Goal: Communication & Community: Participate in discussion

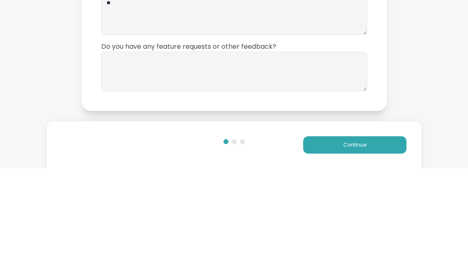
type textarea "**"
click at [132, 146] on textarea at bounding box center [234, 166] width 266 height 40
type textarea "**"
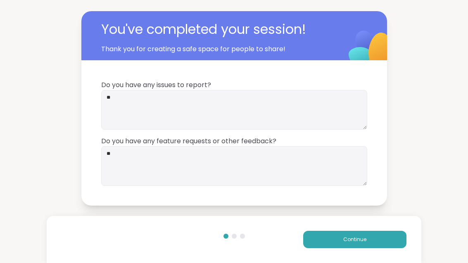
click at [345, 242] on span "Continue" at bounding box center [354, 239] width 23 height 7
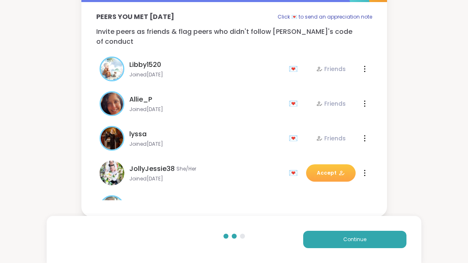
click at [334, 244] on button "Continue" at bounding box center [354, 239] width 103 height 17
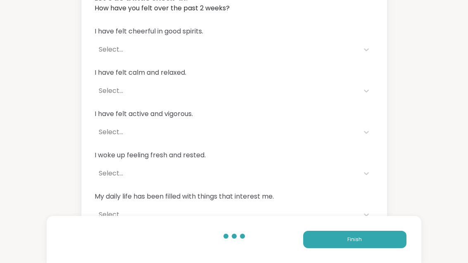
click at [328, 239] on button "Finish" at bounding box center [354, 239] width 103 height 17
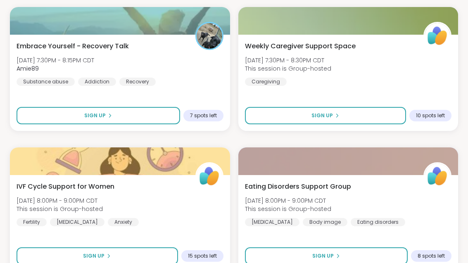
scroll to position [1168, 0]
click at [182, 61] on div "Embrace Yourself - Recovery Talk Mon, Oct 06 | 7:30PM - 8:15PM CDT Amie89 Subst…" at bounding box center [120, 63] width 207 height 45
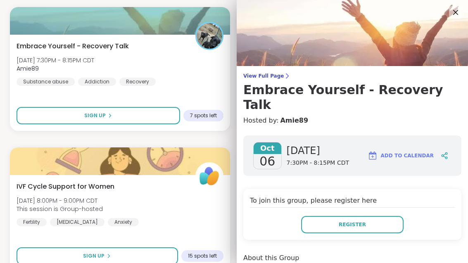
scroll to position [0, 0]
click at [460, 13] on icon at bounding box center [455, 12] width 10 height 10
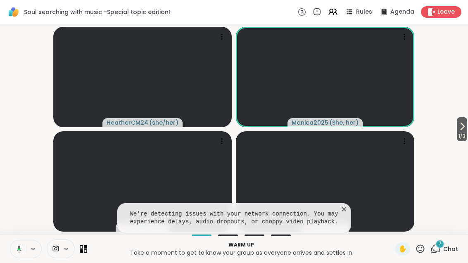
click at [442, 246] on div "7" at bounding box center [439, 243] width 9 height 9
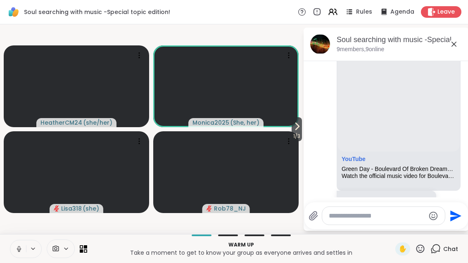
scroll to position [2221, 0]
click at [462, 41] on div "Soul searching with music -Special topic edition! , [DATE] 9 members, 9 online" at bounding box center [385, 44] width 165 height 33
click at [450, 41] on icon at bounding box center [454, 44] width 10 height 10
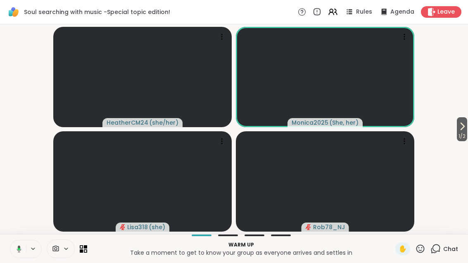
click at [25, 256] on button at bounding box center [17, 248] width 17 height 17
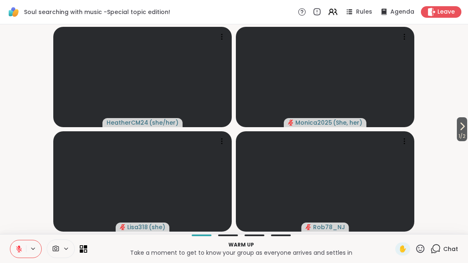
click at [462, 129] on icon at bounding box center [462, 126] width 10 height 10
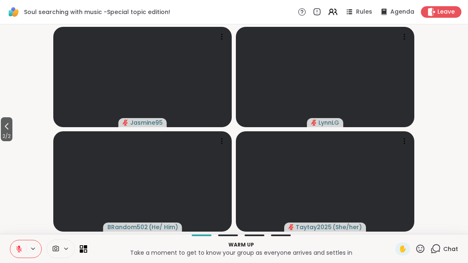
click at [2, 133] on span "2 / 2" at bounding box center [7, 136] width 12 height 10
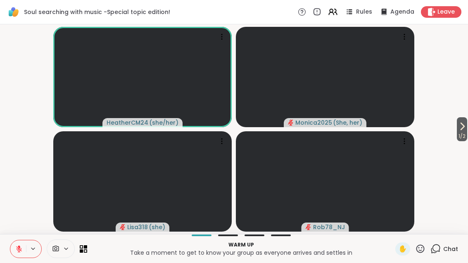
click at [15, 241] on button at bounding box center [18, 248] width 16 height 17
click at [466, 130] on button "1 / 2" at bounding box center [462, 129] width 10 height 24
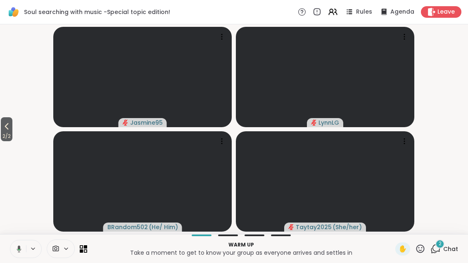
click at [19, 253] on button at bounding box center [17, 248] width 17 height 17
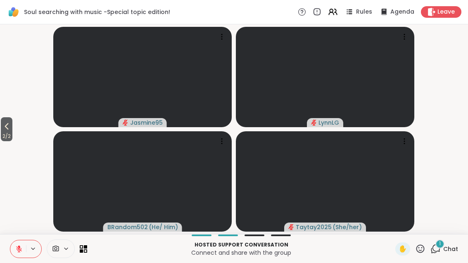
click at [441, 252] on icon at bounding box center [435, 249] width 10 height 10
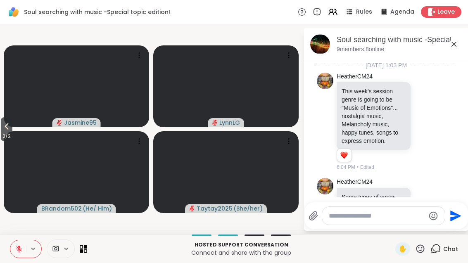
scroll to position [3570, 0]
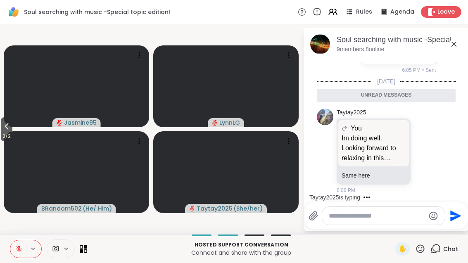
click at [449, 44] on icon at bounding box center [454, 44] width 10 height 10
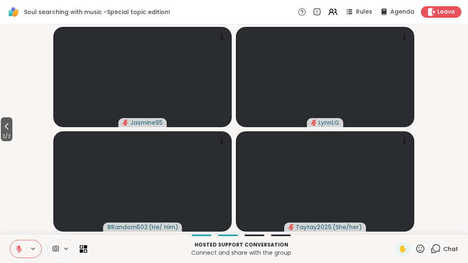
click at [453, 39] on video-player-container "2 / 2 Jasmine95 LynnLG BRandom502 ( He/ Him ) Taytay2025 ( She/her )" at bounding box center [234, 129] width 458 height 203
click at [450, 243] on div "1 Chat" at bounding box center [444, 248] width 28 height 13
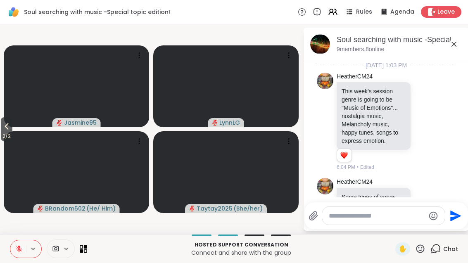
scroll to position [3634, 0]
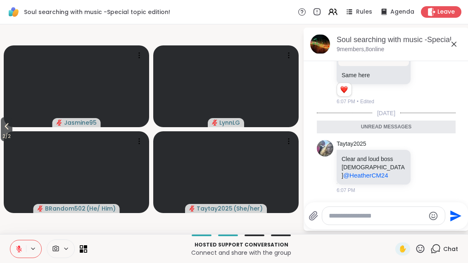
click at [450, 48] on icon at bounding box center [454, 44] width 10 height 10
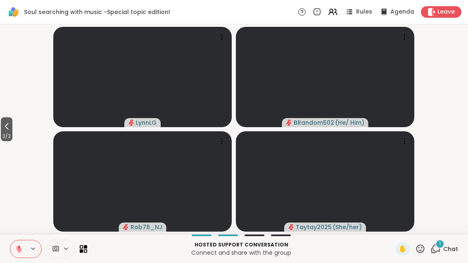
click at [444, 244] on div "1" at bounding box center [439, 243] width 9 height 9
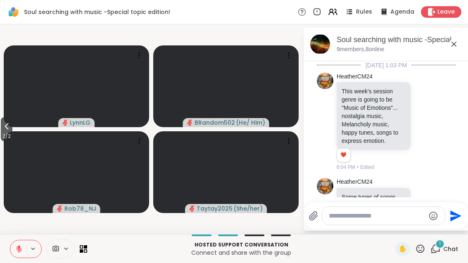
scroll to position [3686, 0]
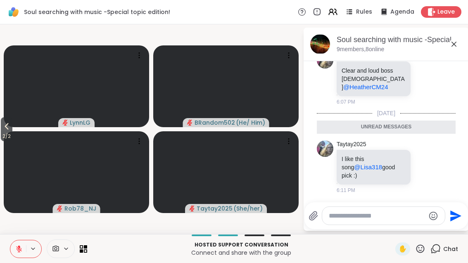
click at [2, 127] on button "2 / 2" at bounding box center [7, 129] width 12 height 24
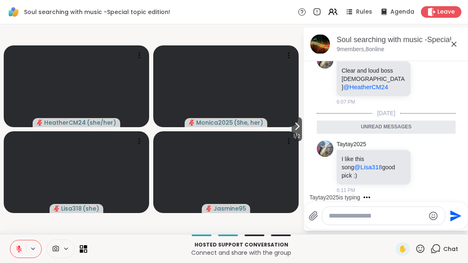
scroll to position [3743, 0]
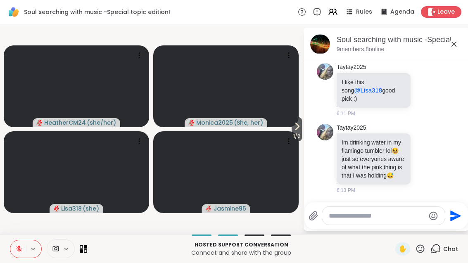
click at [296, 128] on icon at bounding box center [297, 126] width 3 height 7
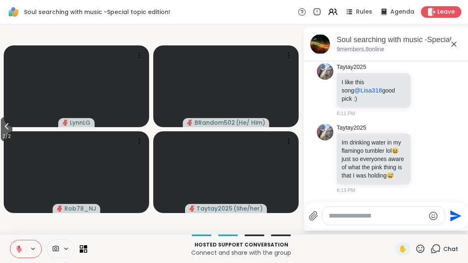
click at [7, 132] on span "2 / 2" at bounding box center [7, 136] width 12 height 10
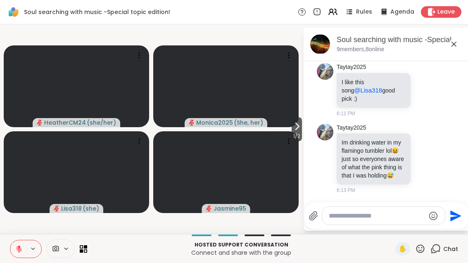
click at [449, 45] on icon at bounding box center [454, 44] width 10 height 10
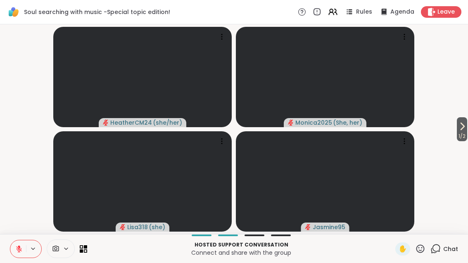
click at [449, 47] on video-player-container "1 / 2 HeatherCM24 ( she/her ) Monica2025 ( She, her ) Lisa318 ( she ) Jasmine95" at bounding box center [234, 129] width 458 height 203
click at [449, 243] on div "1 Chat" at bounding box center [444, 248] width 28 height 13
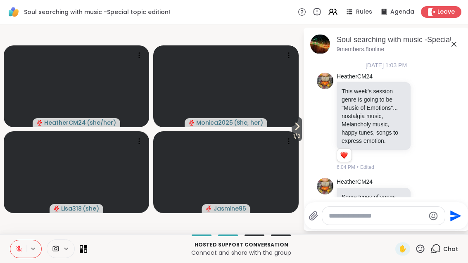
scroll to position [3843, 0]
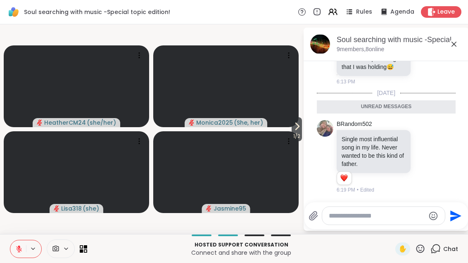
click at [429, 180] on div "BRandom502 Single most influential song in my life. Never wanted to be this kin…" at bounding box center [386, 157] width 101 height 74
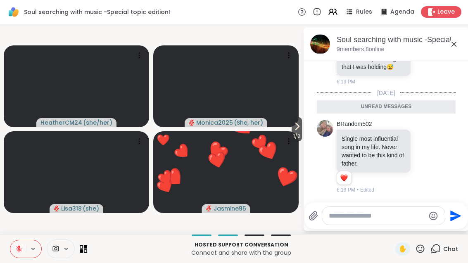
click at [292, 131] on icon at bounding box center [297, 126] width 10 height 10
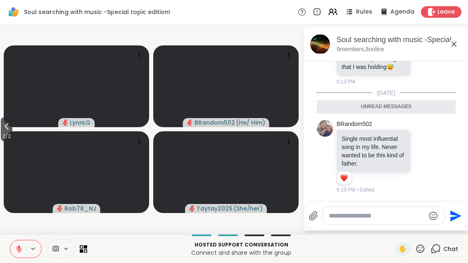
click at [426, 161] on icon at bounding box center [424, 156] width 7 height 8
click at [363, 147] on div "Select Reaction: Heart" at bounding box center [358, 143] width 7 height 7
click at [1, 133] on span "2 / 2" at bounding box center [7, 136] width 12 height 10
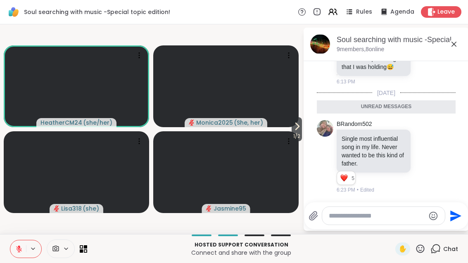
click at [297, 121] on icon at bounding box center [297, 126] width 10 height 10
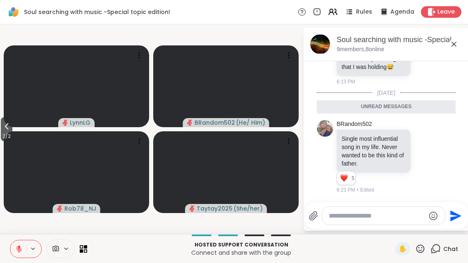
click at [1, 132] on span "2 / 2" at bounding box center [7, 136] width 12 height 10
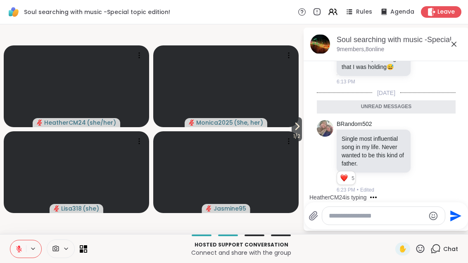
click at [297, 121] on button "1 / 2" at bounding box center [296, 129] width 10 height 24
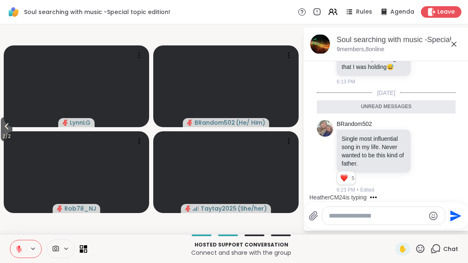
click at [5, 124] on icon at bounding box center [7, 126] width 10 height 10
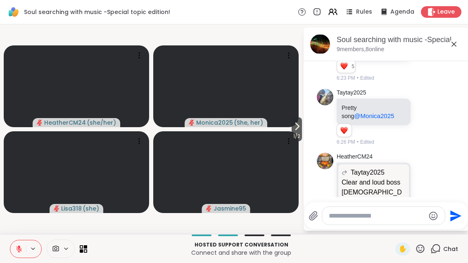
scroll to position [3919, 0]
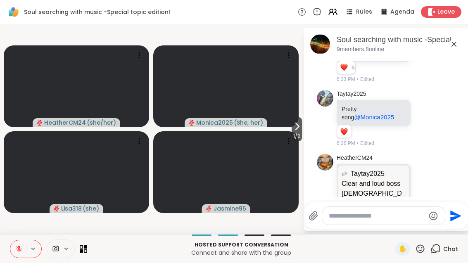
click at [423, 123] on icon at bounding box center [424, 118] width 7 height 8
click at [365, 114] on button "Select Reaction: Heart" at bounding box center [359, 105] width 17 height 17
click at [343, 135] on div "Reactions: love" at bounding box center [343, 131] width 7 height 7
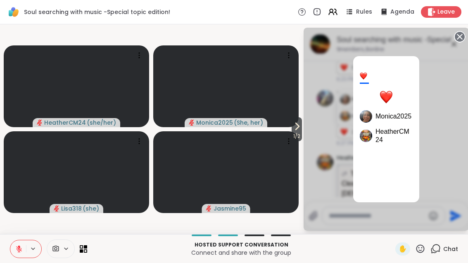
click at [463, 38] on circle at bounding box center [460, 37] width 10 height 10
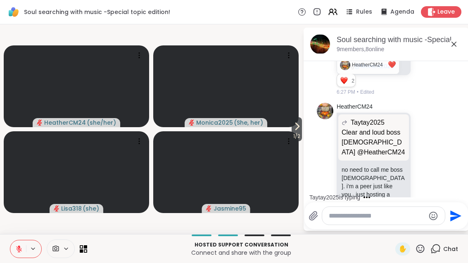
scroll to position [4033, 0]
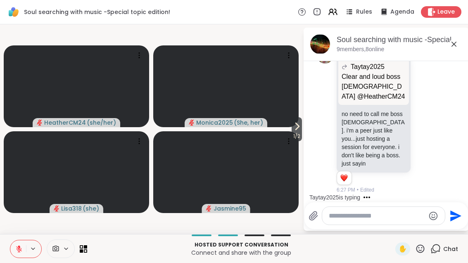
click at [466, 44] on div "Soul searching with music -Special topic edition! , [DATE] 9 members, 8 online" at bounding box center [385, 44] width 165 height 33
click at [457, 43] on icon at bounding box center [454, 44] width 10 height 10
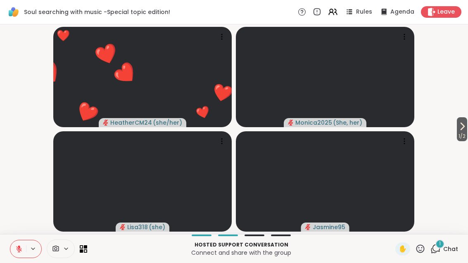
click at [437, 255] on div "1 Chat" at bounding box center [444, 248] width 28 height 13
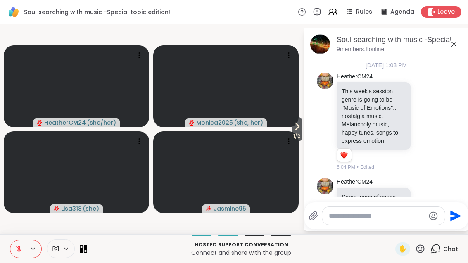
scroll to position [4092, 0]
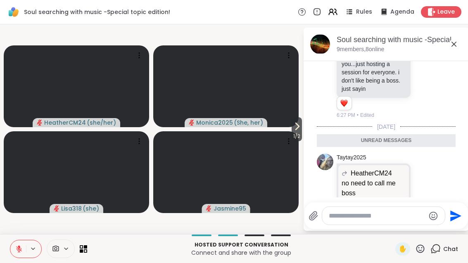
click at [453, 45] on icon at bounding box center [453, 44] width 5 height 5
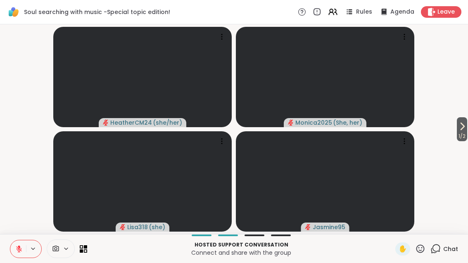
click at [463, 129] on icon at bounding box center [462, 126] width 10 height 10
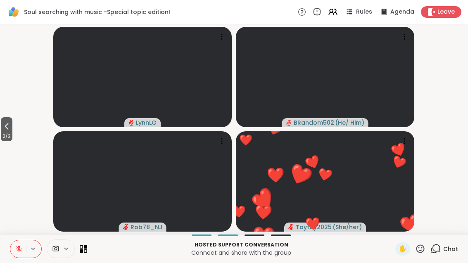
click at [12, 129] on button "2 / 2" at bounding box center [7, 129] width 12 height 24
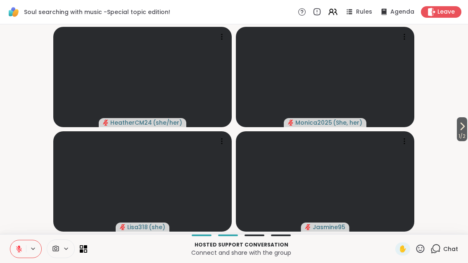
click at [433, 253] on icon at bounding box center [433, 250] width 5 height 5
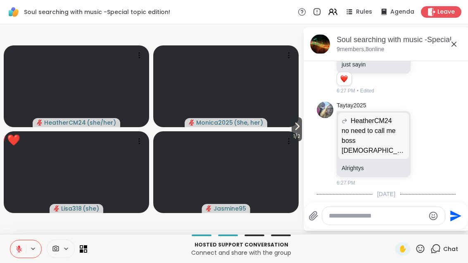
scroll to position [4196, 0]
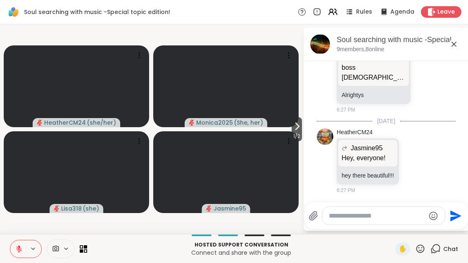
click at [294, 126] on icon at bounding box center [297, 126] width 10 height 10
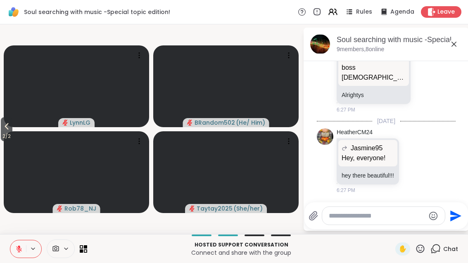
click at [2, 127] on button "2 / 2" at bounding box center [7, 129] width 12 height 24
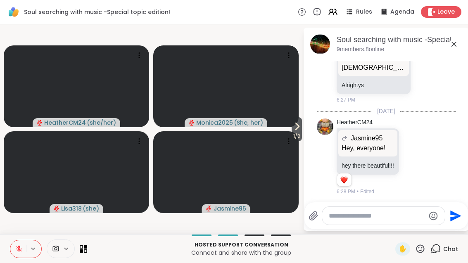
scroll to position [4208, 0]
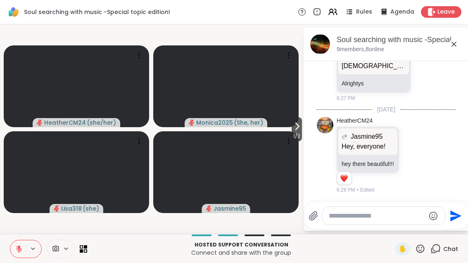
click at [297, 128] on icon at bounding box center [297, 126] width 10 height 10
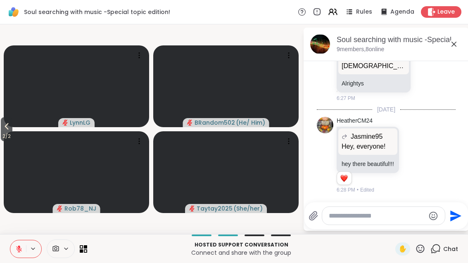
click at [12, 130] on button "2 / 2" at bounding box center [7, 129] width 12 height 24
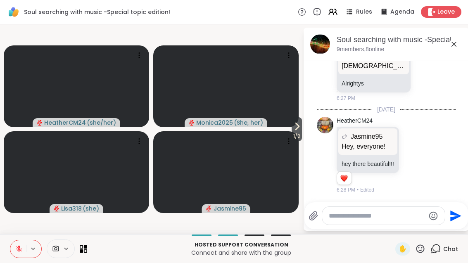
click at [18, 254] on button at bounding box center [18, 248] width 16 height 17
click at [301, 137] on span "1 / 2" at bounding box center [296, 136] width 10 height 10
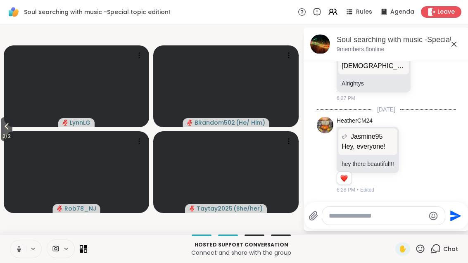
click at [2, 123] on button "2 / 2" at bounding box center [7, 129] width 12 height 24
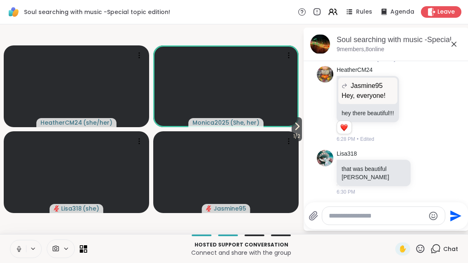
scroll to position [4263, 0]
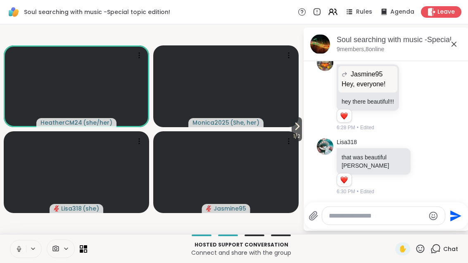
click at [23, 244] on button at bounding box center [18, 248] width 16 height 17
click at [14, 244] on button at bounding box center [18, 248] width 16 height 17
click at [21, 255] on button at bounding box center [17, 248] width 17 height 17
click at [369, 183] on div "2 2 2" at bounding box center [374, 182] width 76 height 14
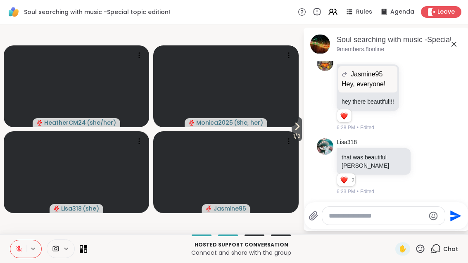
click at [300, 124] on icon at bounding box center [297, 126] width 10 height 10
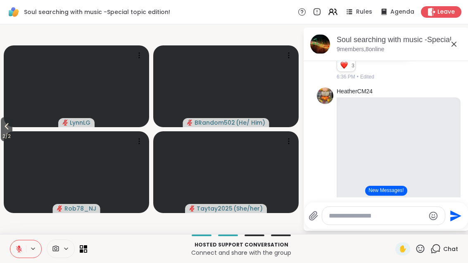
scroll to position [4529, 0]
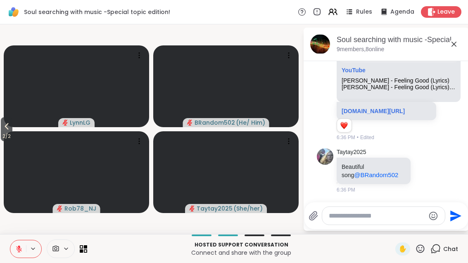
click at [426, 173] on icon at bounding box center [424, 170] width 7 height 8
click at [360, 156] on div "Select Reaction: Heart" at bounding box center [358, 157] width 7 height 7
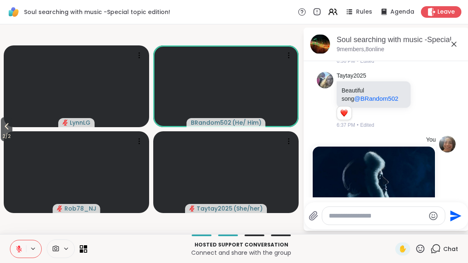
scroll to position [4786, 0]
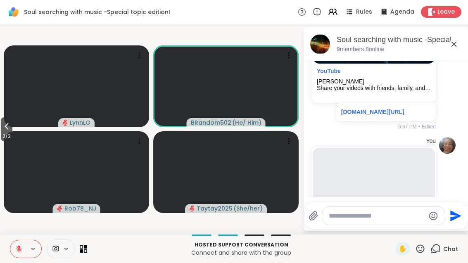
click at [418, 256] on div "Hosted support conversation Connect and share with the group ✋ Chat" at bounding box center [234, 248] width 468 height 29
click at [420, 251] on icon at bounding box center [420, 249] width 10 height 10
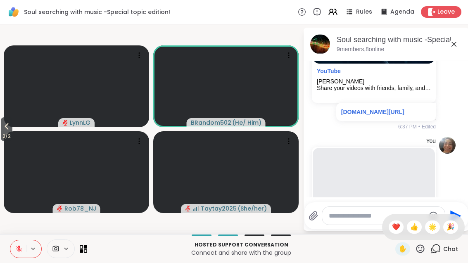
click at [392, 226] on span "❤️" at bounding box center [396, 227] width 8 height 10
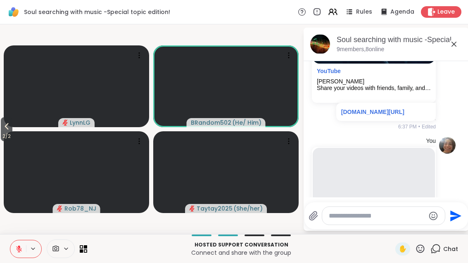
click at [7, 135] on span "2 / 2" at bounding box center [7, 136] width 12 height 10
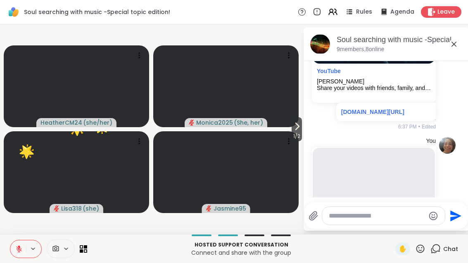
click at [297, 123] on icon at bounding box center [297, 126] width 10 height 10
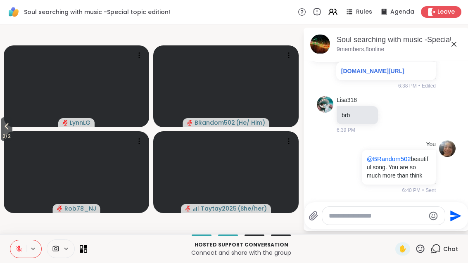
scroll to position [5052, 0]
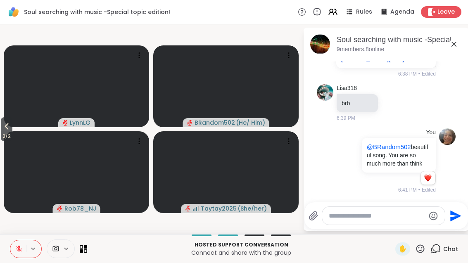
click at [336, 132] on div "You @BRandom502 beautiful song. You are so much more than think 1 1 6:41 PM • E…" at bounding box center [384, 161] width 101 height 66
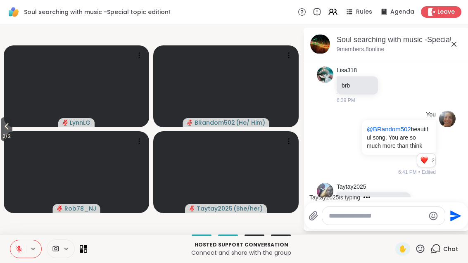
scroll to position [5120, 0]
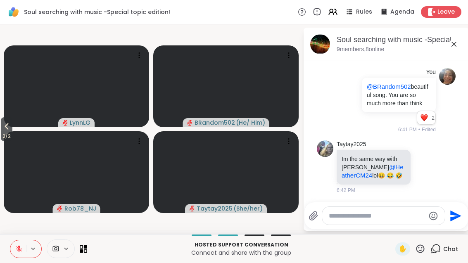
click at [426, 114] on div "Reactions: love" at bounding box center [423, 117] width 7 height 7
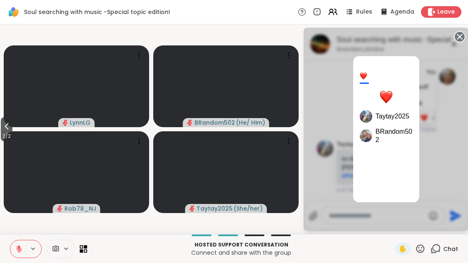
click at [466, 27] on div "2 / 2 LynnLG BRandom502 ( He/ Him ) Rob78_NJ Taytay2025 ( She/her ) Soul search…" at bounding box center [234, 129] width 468 height 210
click at [461, 36] on circle at bounding box center [460, 37] width 10 height 10
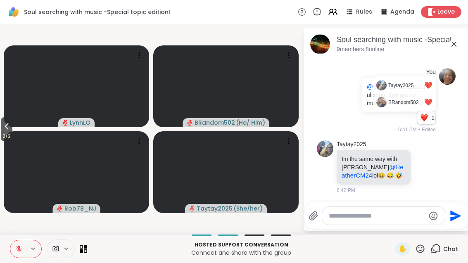
click at [460, 35] on div "Soul searching with music -Special topic edition! , [DATE]" at bounding box center [399, 40] width 126 height 10
click at [453, 41] on icon at bounding box center [454, 44] width 10 height 10
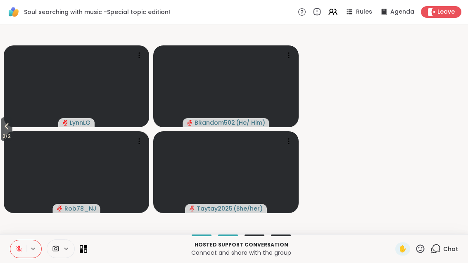
click at [454, 43] on video-player-container "2 / 2 LynnLG BRandom502 ( He/ Him ) Rob78_NJ Taytay2025 ( She/her )" at bounding box center [234, 129] width 458 height 203
click at [434, 254] on div "Chat" at bounding box center [444, 248] width 28 height 13
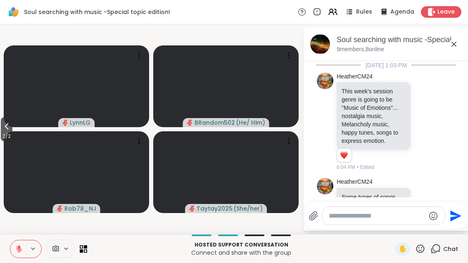
scroll to position [5112, 0]
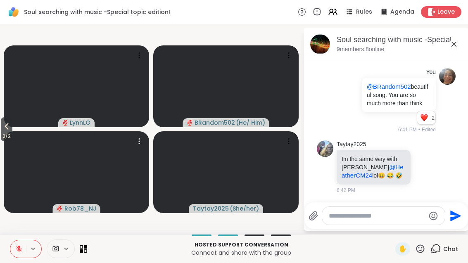
click at [17, 136] on video at bounding box center [76, 172] width 145 height 82
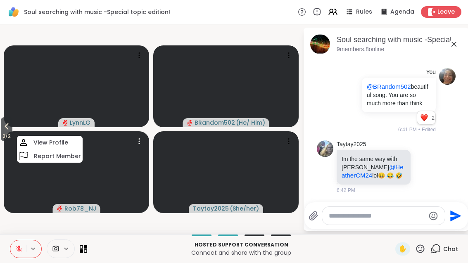
click at [9, 127] on icon at bounding box center [7, 126] width 10 height 10
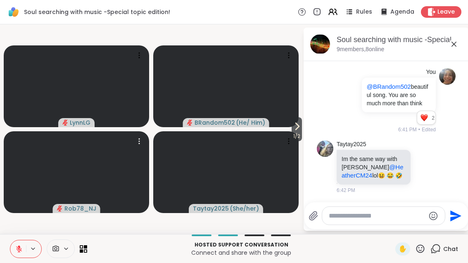
click at [4, 127] on div "1 / 2 LynnLG BRandom502 ( He/ Him ) Rob78_NJ Taytay2025 ( She/her ) Soul search…" at bounding box center [234, 129] width 468 height 210
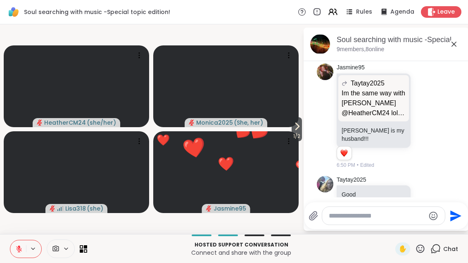
scroll to position [5339, 0]
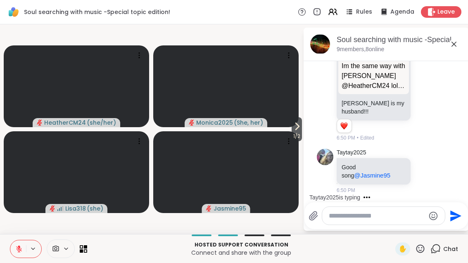
click at [426, 92] on icon at bounding box center [425, 89] width 6 height 6
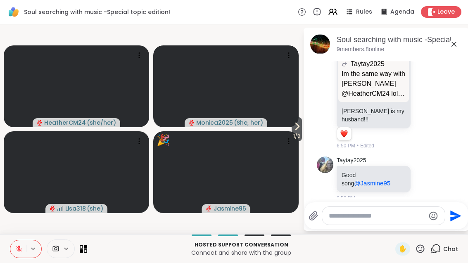
scroll to position [5312, 0]
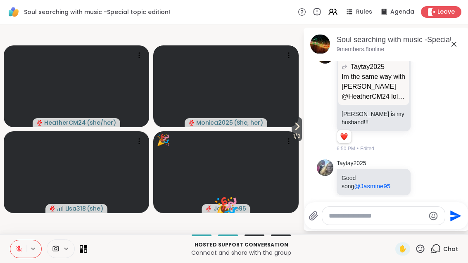
click at [362, 90] on div "Select Reaction: Heart" at bounding box center [358, 86] width 7 height 7
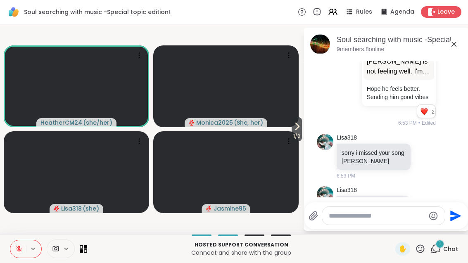
scroll to position [5925, 0]
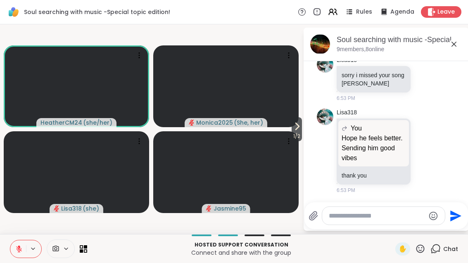
click at [294, 130] on icon at bounding box center [297, 126] width 10 height 10
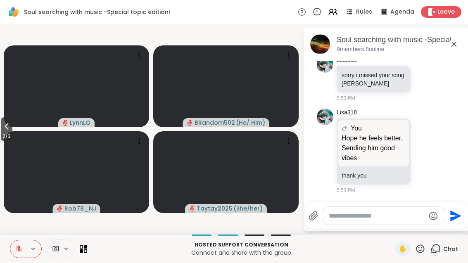
click at [2, 131] on span "2 / 2" at bounding box center [7, 136] width 12 height 10
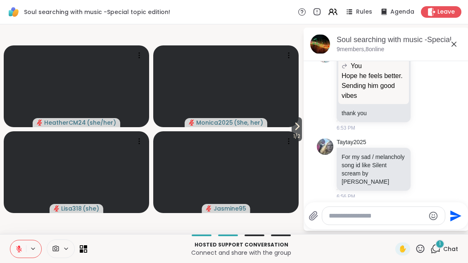
scroll to position [6061, 0]
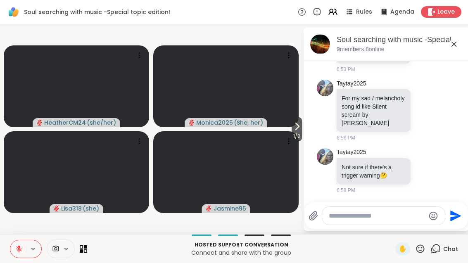
click at [296, 128] on icon at bounding box center [297, 126] width 10 height 10
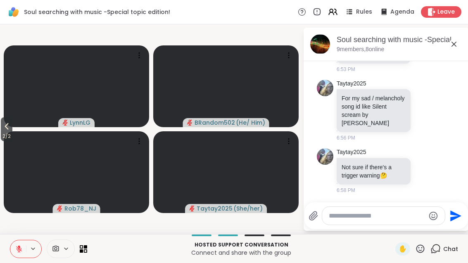
click at [2, 136] on span "2 / 2" at bounding box center [7, 136] width 12 height 10
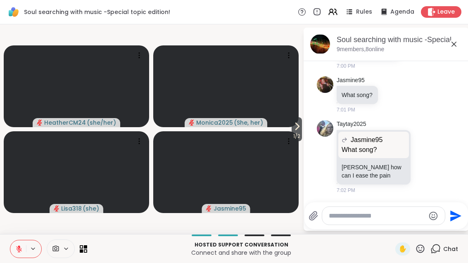
scroll to position [6281, 0]
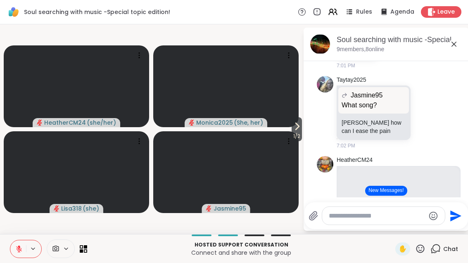
click at [291, 135] on span "1 / 2" at bounding box center [296, 136] width 10 height 10
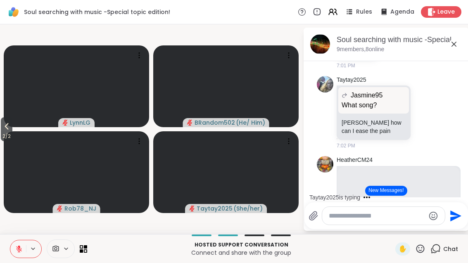
click at [6, 121] on button "2 / 2" at bounding box center [7, 129] width 12 height 24
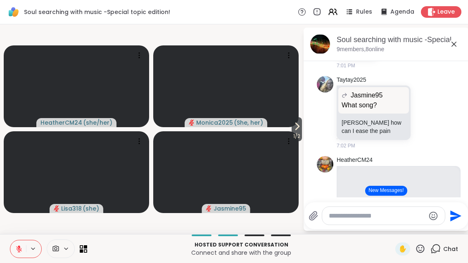
click at [298, 132] on span "1 / 2" at bounding box center [296, 136] width 10 height 10
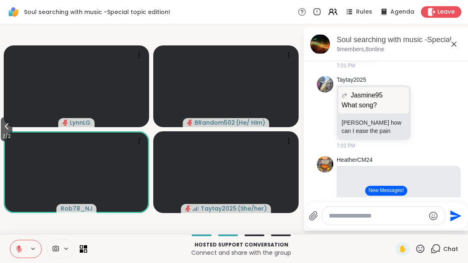
click at [2, 132] on span "2 / 2" at bounding box center [7, 136] width 12 height 10
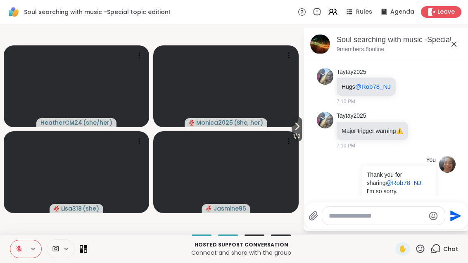
scroll to position [6882, 0]
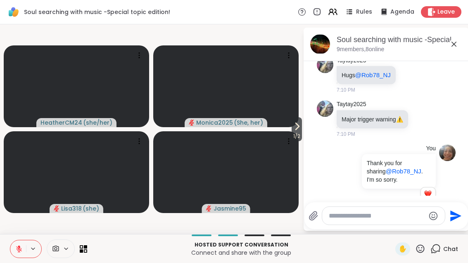
click at [295, 130] on icon at bounding box center [297, 126] width 10 height 10
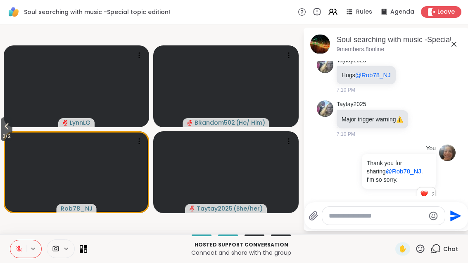
click at [2, 125] on button "2 / 2" at bounding box center [7, 129] width 12 height 24
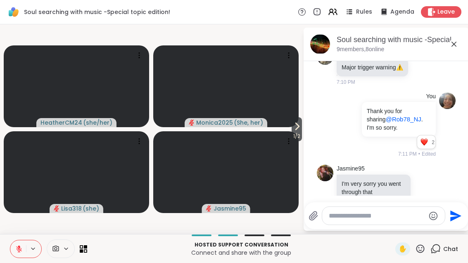
scroll to position [6946, 0]
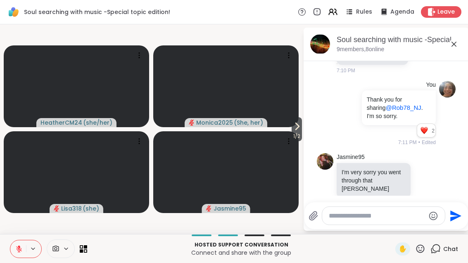
click at [393, 198] on div "3 3 3" at bounding box center [374, 205] width 76 height 14
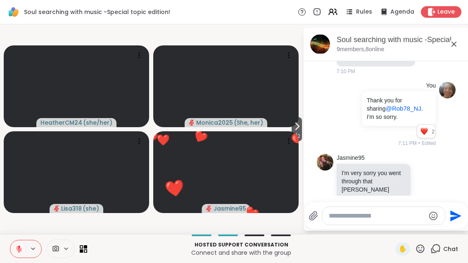
click at [419, 253] on icon at bounding box center [420, 249] width 10 height 10
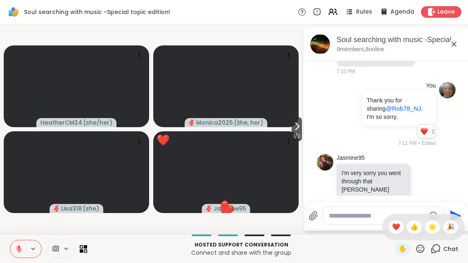
click at [394, 231] on span "❤️" at bounding box center [396, 227] width 8 height 10
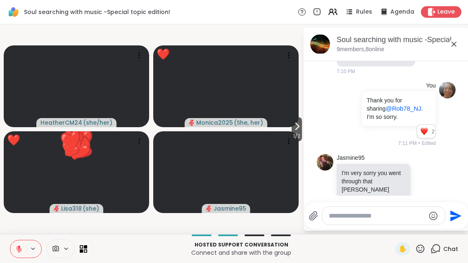
click at [300, 126] on icon at bounding box center [297, 126] width 10 height 10
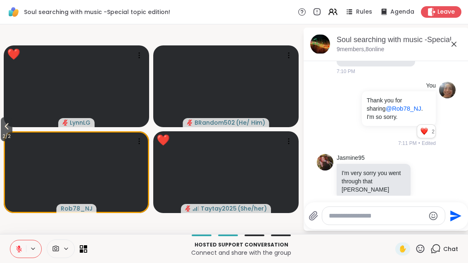
click at [1, 126] on button "2 / 2" at bounding box center [7, 129] width 12 height 24
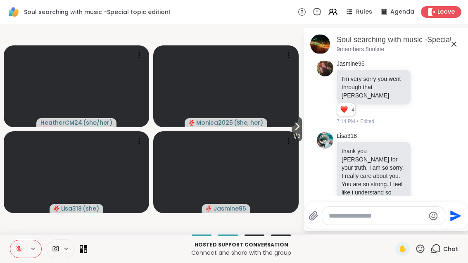
scroll to position [7051, 0]
click at [300, 126] on icon at bounding box center [297, 126] width 10 height 10
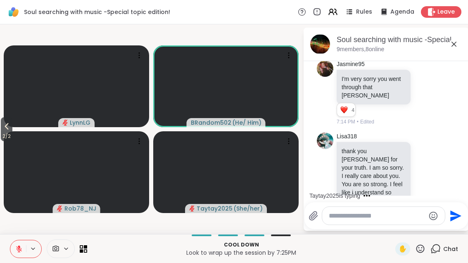
click at [421, 248] on icon at bounding box center [420, 249] width 10 height 10
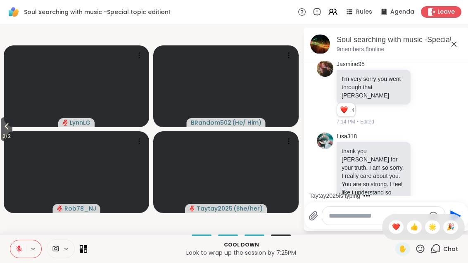
click at [389, 229] on div "❤️" at bounding box center [396, 226] width 15 height 13
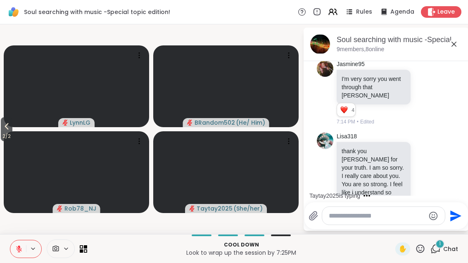
scroll to position [7107, 0]
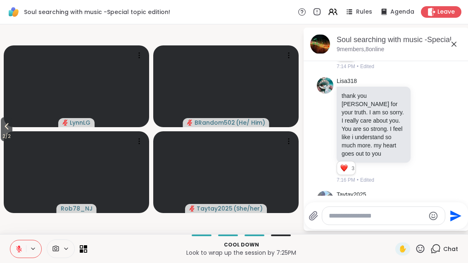
click at [23, 252] on button at bounding box center [18, 248] width 16 height 17
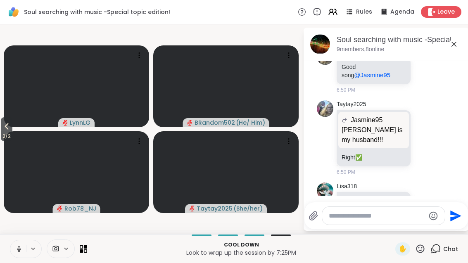
scroll to position [5408, 0]
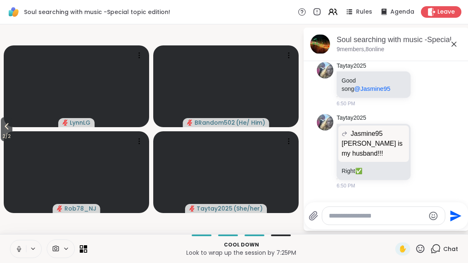
click at [457, 245] on span "Chat" at bounding box center [450, 249] width 15 height 8
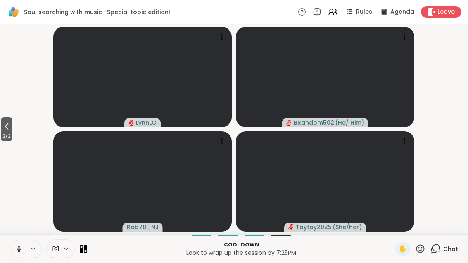
click at [438, 246] on icon at bounding box center [435, 249] width 10 height 10
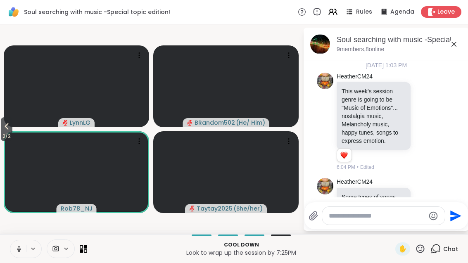
scroll to position [7098, 0]
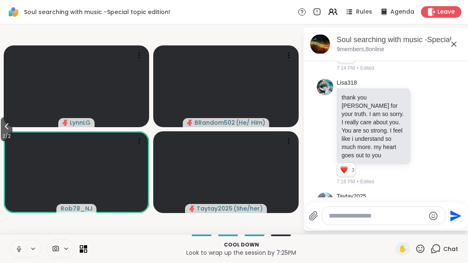
click at [16, 248] on icon at bounding box center [18, 248] width 7 height 7
click at [2, 118] on button "2 / 2" at bounding box center [7, 129] width 12 height 24
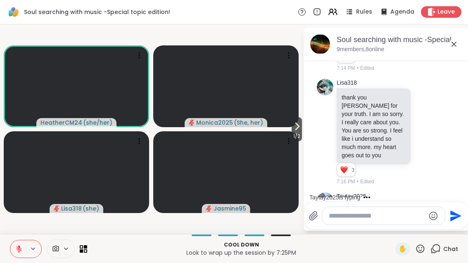
scroll to position [7159, 0]
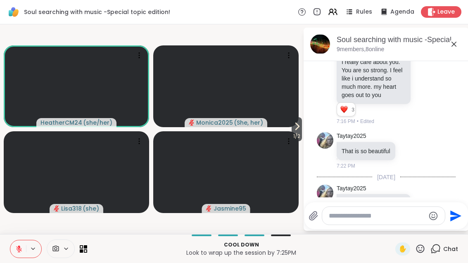
click at [296, 140] on span "1 / 2" at bounding box center [296, 136] width 10 height 10
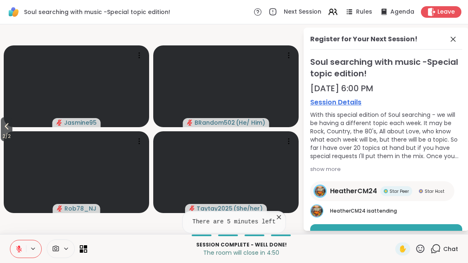
click at [456, 37] on icon at bounding box center [453, 39] width 10 height 10
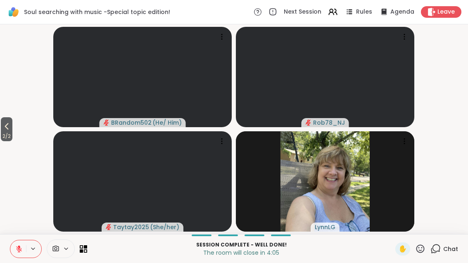
click at [6, 129] on icon at bounding box center [7, 126] width 10 height 10
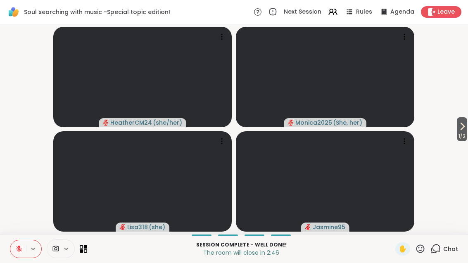
click at [453, 136] on video-player-container "1 / 2 HeatherCM24 ( she/her ) Monica2025 ( She, her ) Lisa318 ( she ) Jasmine95" at bounding box center [234, 129] width 458 height 203
click at [465, 133] on span "1 / 2" at bounding box center [462, 136] width 10 height 10
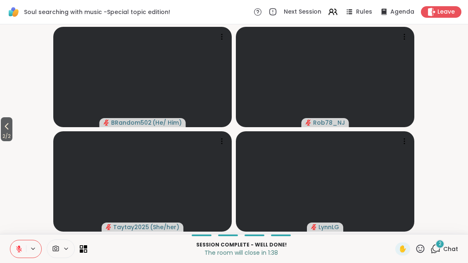
click at [440, 252] on icon at bounding box center [435, 249] width 10 height 10
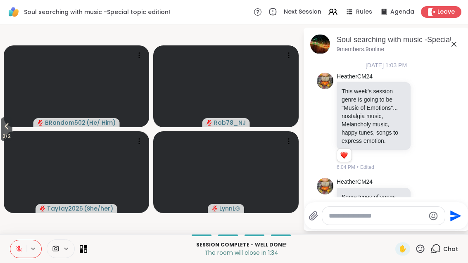
scroll to position [7274, 0]
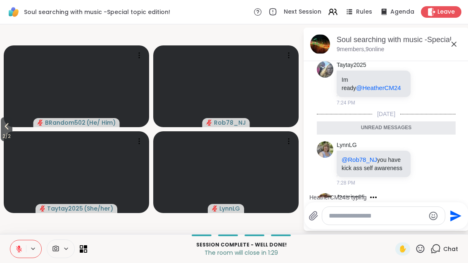
click at [426, 159] on icon at bounding box center [424, 163] width 7 height 8
click at [359, 147] on div "Select Reaction: Heart" at bounding box center [358, 150] width 7 height 7
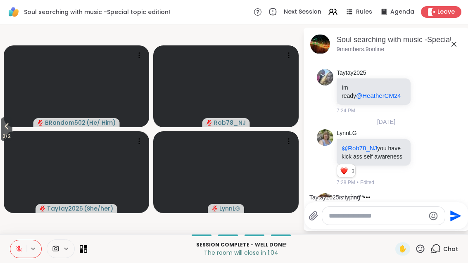
scroll to position [7310, 0]
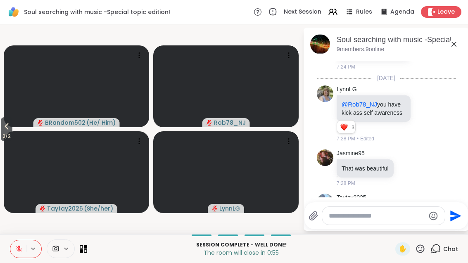
click at [2, 130] on button "2 / 2" at bounding box center [7, 129] width 12 height 24
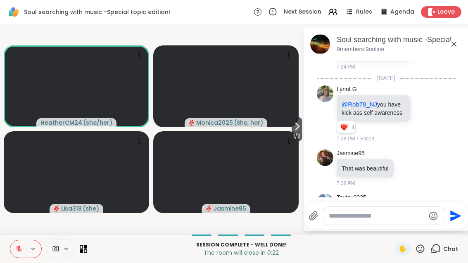
click at [418, 251] on icon at bounding box center [420, 248] width 8 height 8
click at [389, 225] on div "❤️" at bounding box center [396, 226] width 15 height 13
click at [294, 126] on icon at bounding box center [297, 126] width 10 height 10
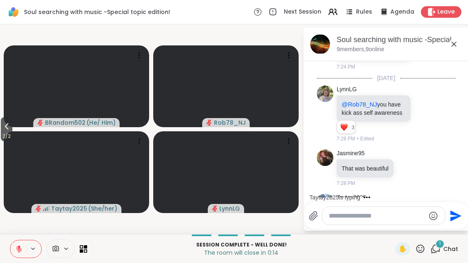
scroll to position [7354, 0]
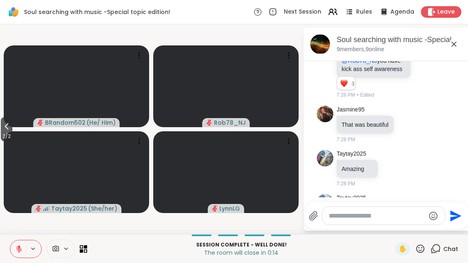
click at [4, 125] on icon at bounding box center [7, 126] width 10 height 10
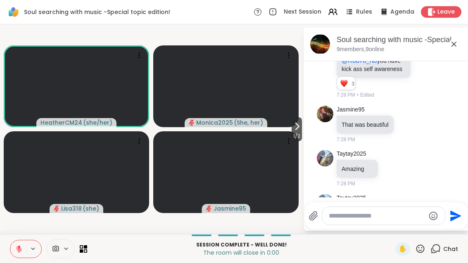
click at [445, 8] on span "Leave" at bounding box center [445, 12] width 17 height 8
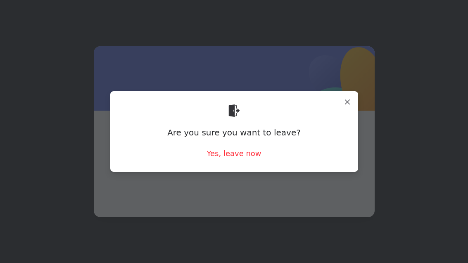
click at [232, 158] on div "Yes, leave now" at bounding box center [233, 153] width 54 height 10
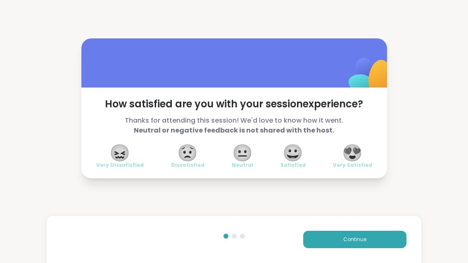
click at [298, 153] on span "😀" at bounding box center [292, 152] width 21 height 15
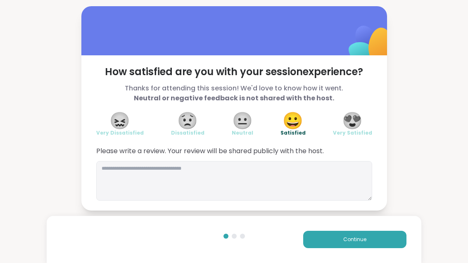
click at [351, 242] on span "Continue" at bounding box center [354, 239] width 23 height 7
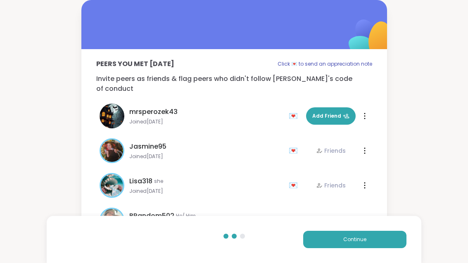
click at [339, 236] on button "Continue" at bounding box center [354, 239] width 103 height 17
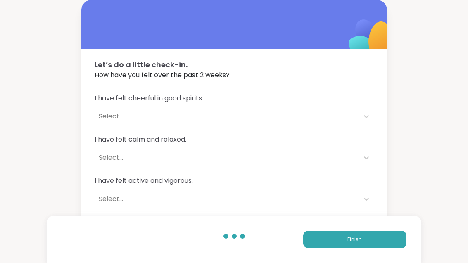
click at [344, 240] on button "Finish" at bounding box center [354, 239] width 103 height 17
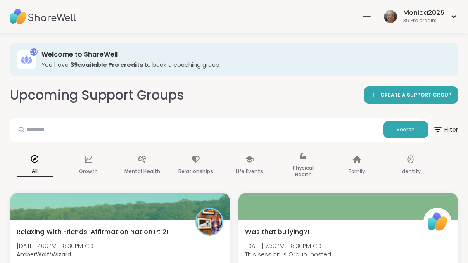
click at [50, 10] on img at bounding box center [43, 16] width 66 height 29
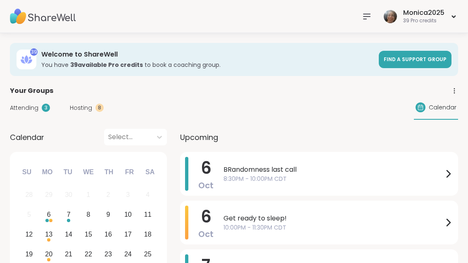
click at [20, 104] on span "Attending" at bounding box center [24, 108] width 28 height 9
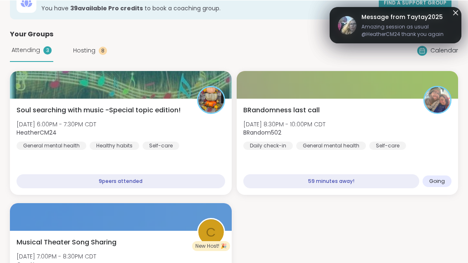
scroll to position [57, 0]
